Goal: Task Accomplishment & Management: Manage account settings

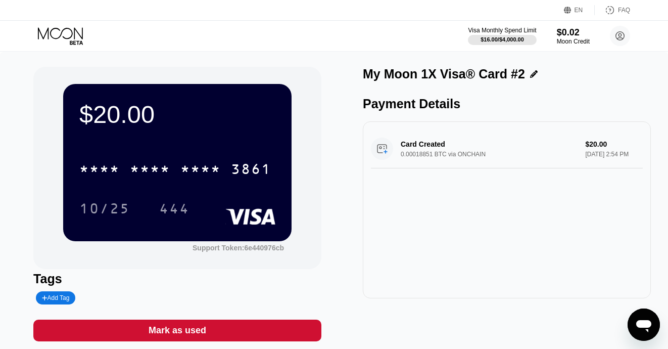
click at [436, 162] on div "Card Created 0.00018851 BTC via ONCHAIN $20.00 [DATE] 2:54 PM" at bounding box center [507, 148] width 272 height 39
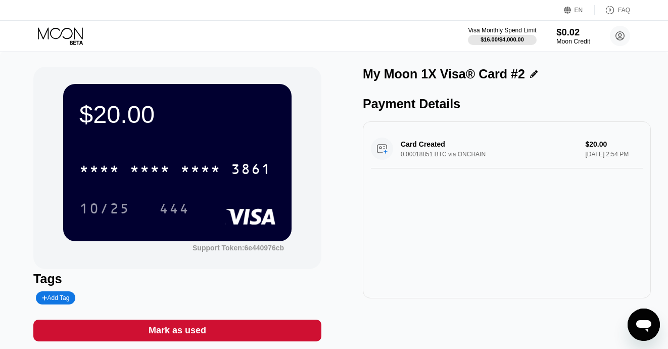
click at [562, 33] on div "$0.02" at bounding box center [573, 32] width 34 height 11
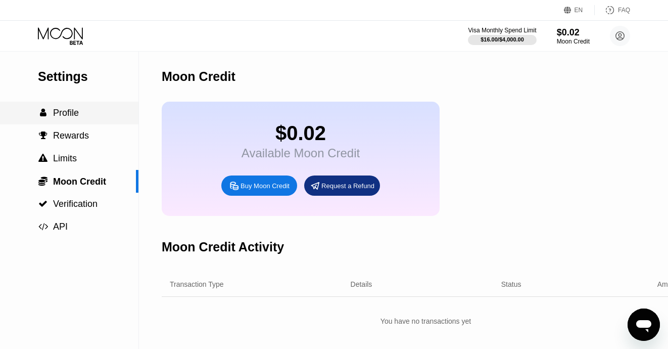
click at [91, 110] on div " Profile" at bounding box center [69, 113] width 138 height 11
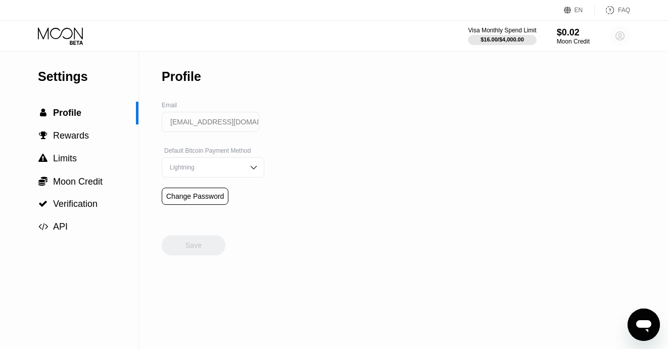
click at [623, 33] on icon at bounding box center [620, 36] width 9 height 9
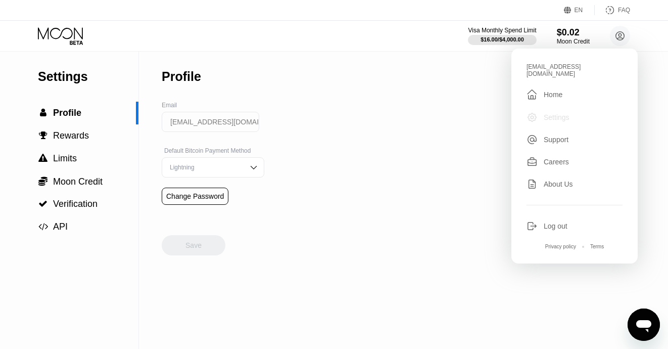
click at [555, 113] on div "Settings" at bounding box center [557, 117] width 26 height 8
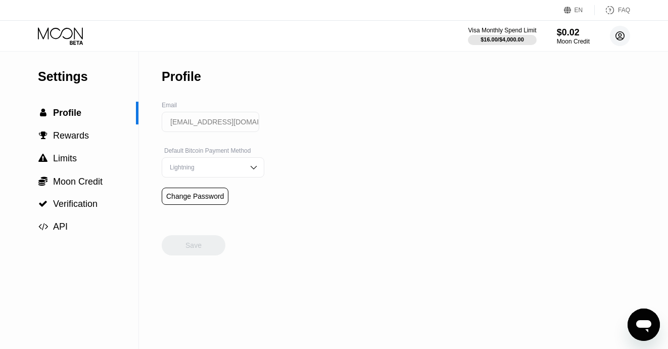
click at [620, 33] on circle at bounding box center [620, 36] width 20 height 20
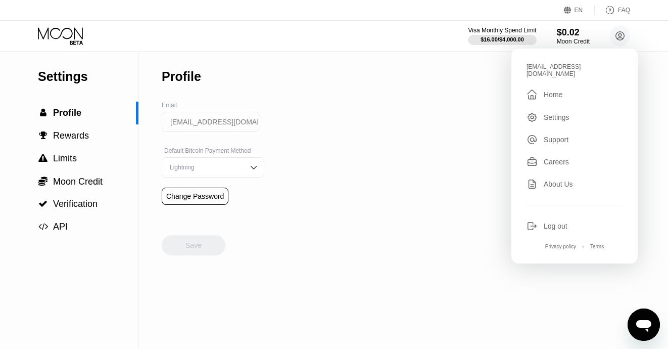
click at [558, 91] on div "Home" at bounding box center [553, 94] width 19 height 8
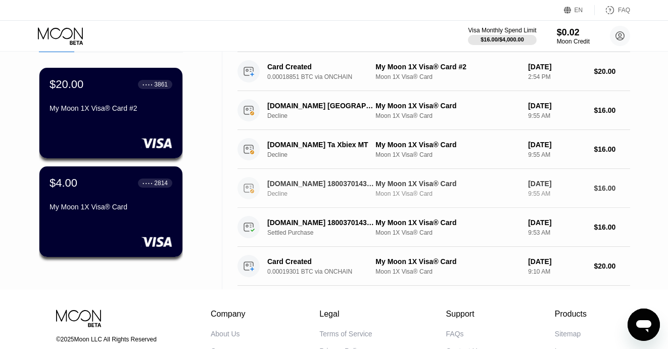
scroll to position [61, 0]
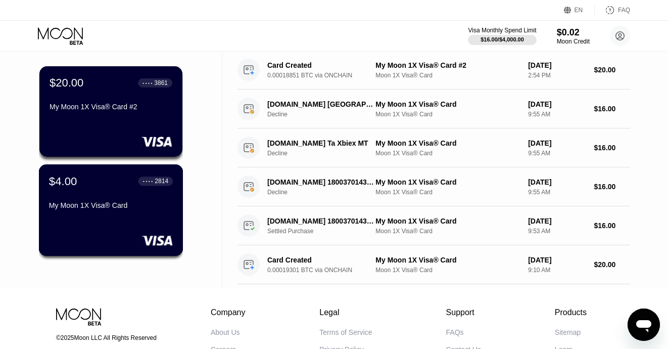
click at [129, 224] on div "$4.00 ● ● ● ● 2814 My Moon 1X Visa® Card" at bounding box center [111, 209] width 145 height 91
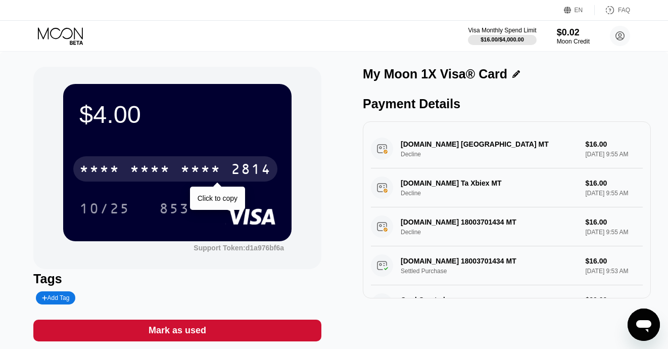
click at [189, 180] on div "* * * * * * * * * * * * 2814" at bounding box center [175, 168] width 204 height 25
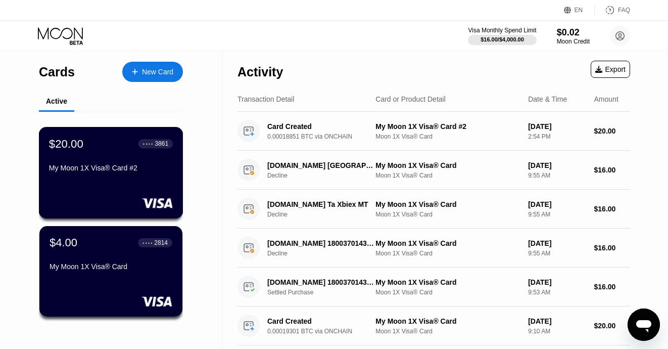
click at [128, 190] on div "$20.00 ● ● ● ● 3861 My Moon 1X Visa® Card #2" at bounding box center [111, 172] width 145 height 91
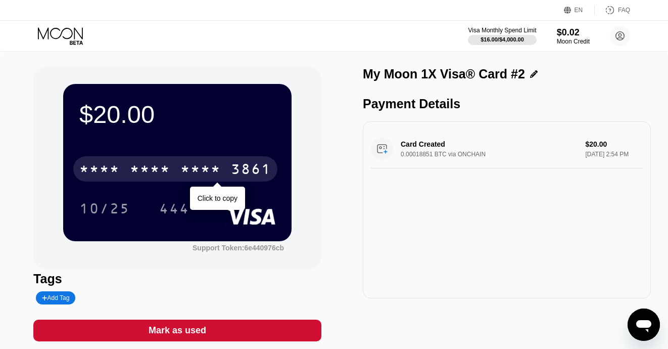
click at [185, 160] on div "* * * * * * * * * * * * 3861" at bounding box center [175, 168] width 204 height 25
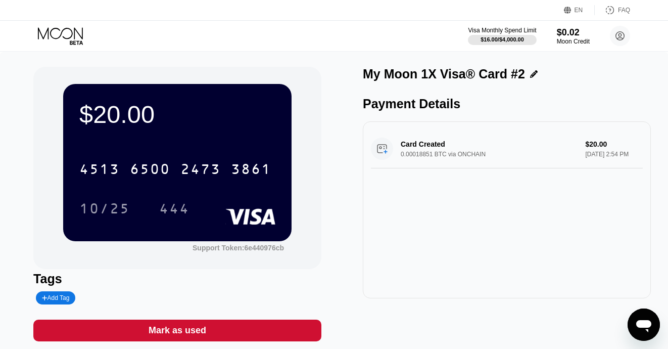
click at [464, 154] on div "Card Created 0.00018851 BTC via ONCHAIN $20.00 [DATE] 2:54 PM" at bounding box center [507, 148] width 272 height 39
